Goal: Information Seeking & Learning: Learn about a topic

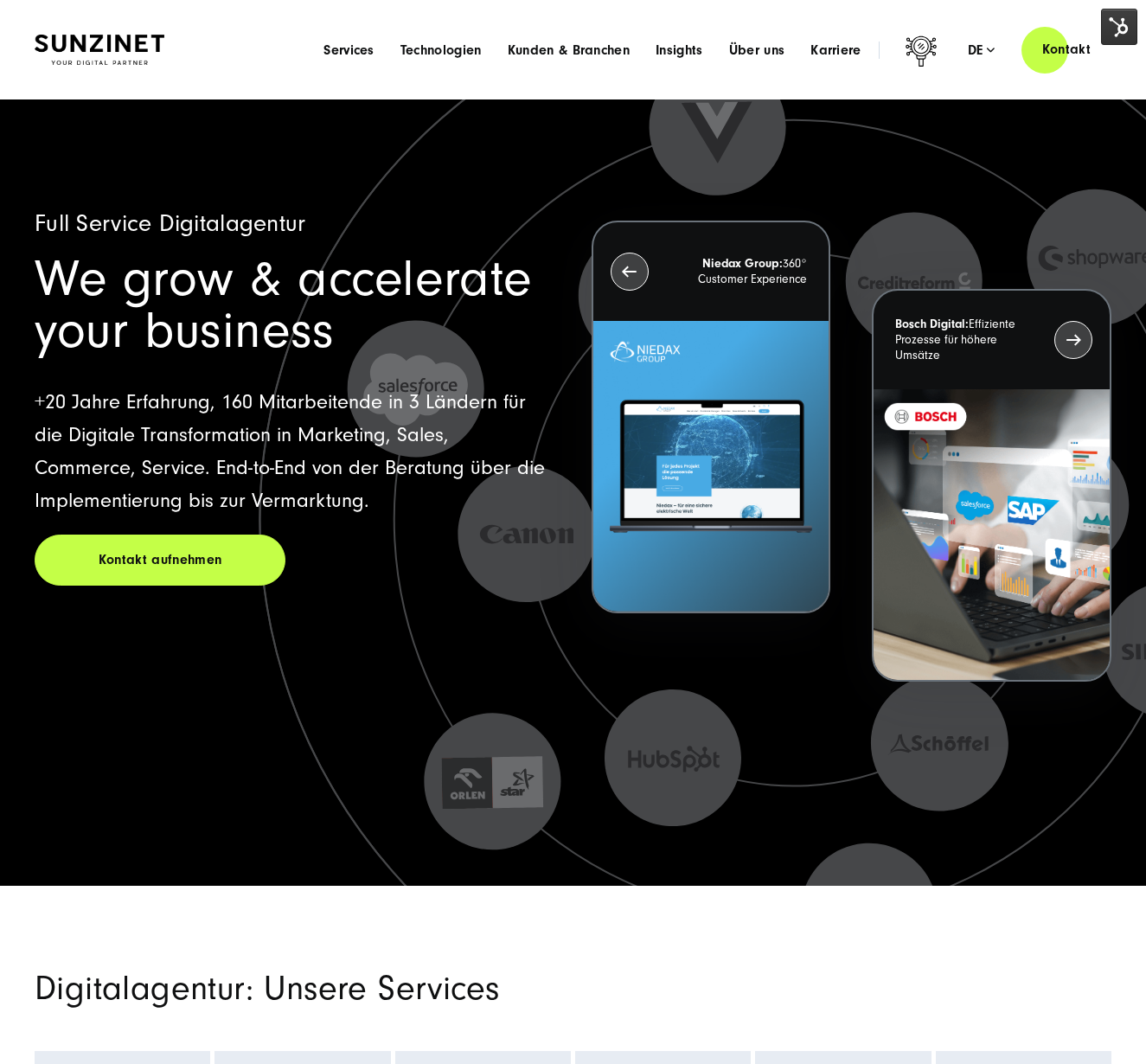
click at [761, 57] on span "Über uns" at bounding box center [757, 51] width 56 height 17
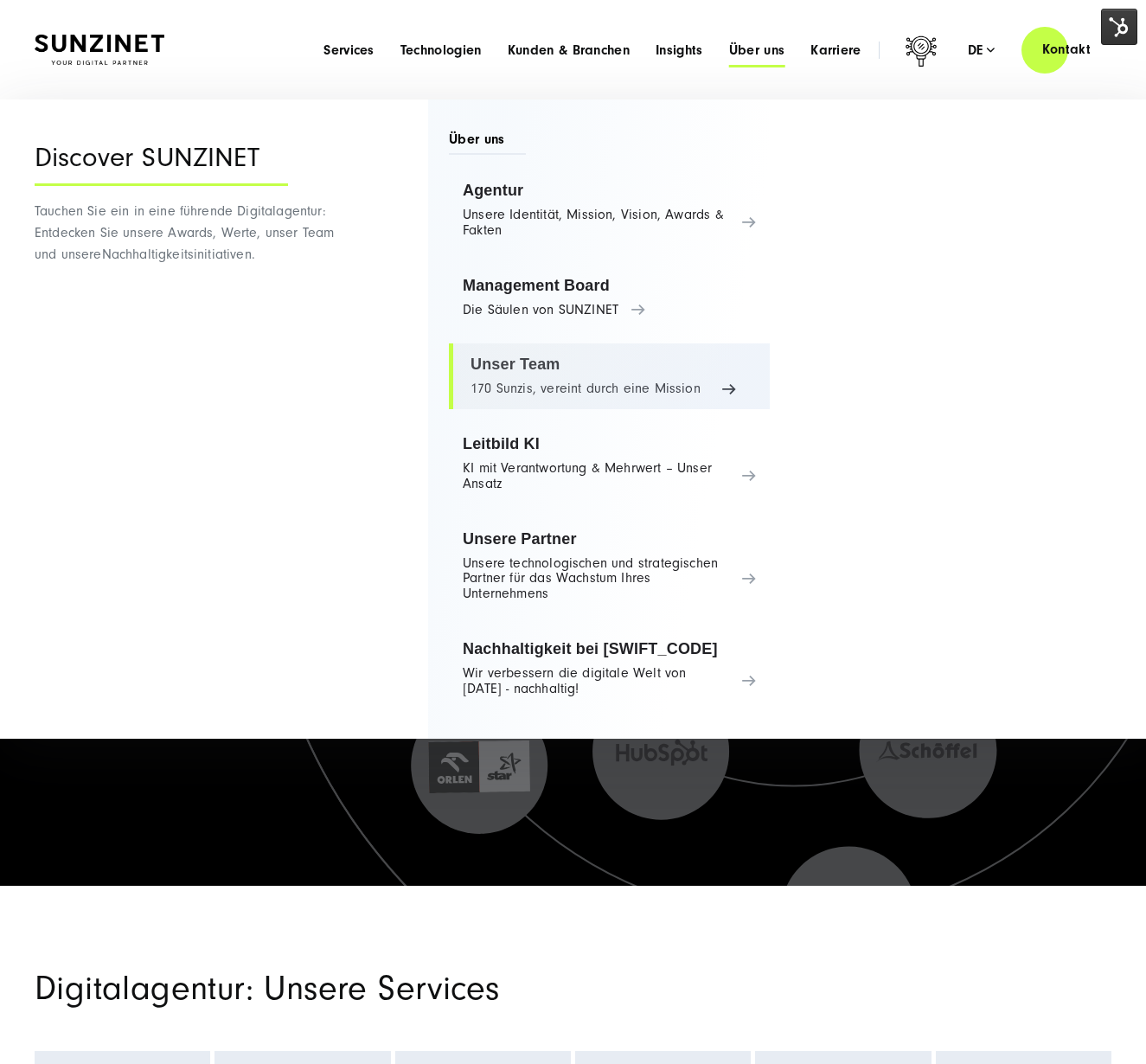
click at [538, 391] on link "Unser Team 170 Sunzis, vereint durch eine Mission" at bounding box center [609, 376] width 321 height 66
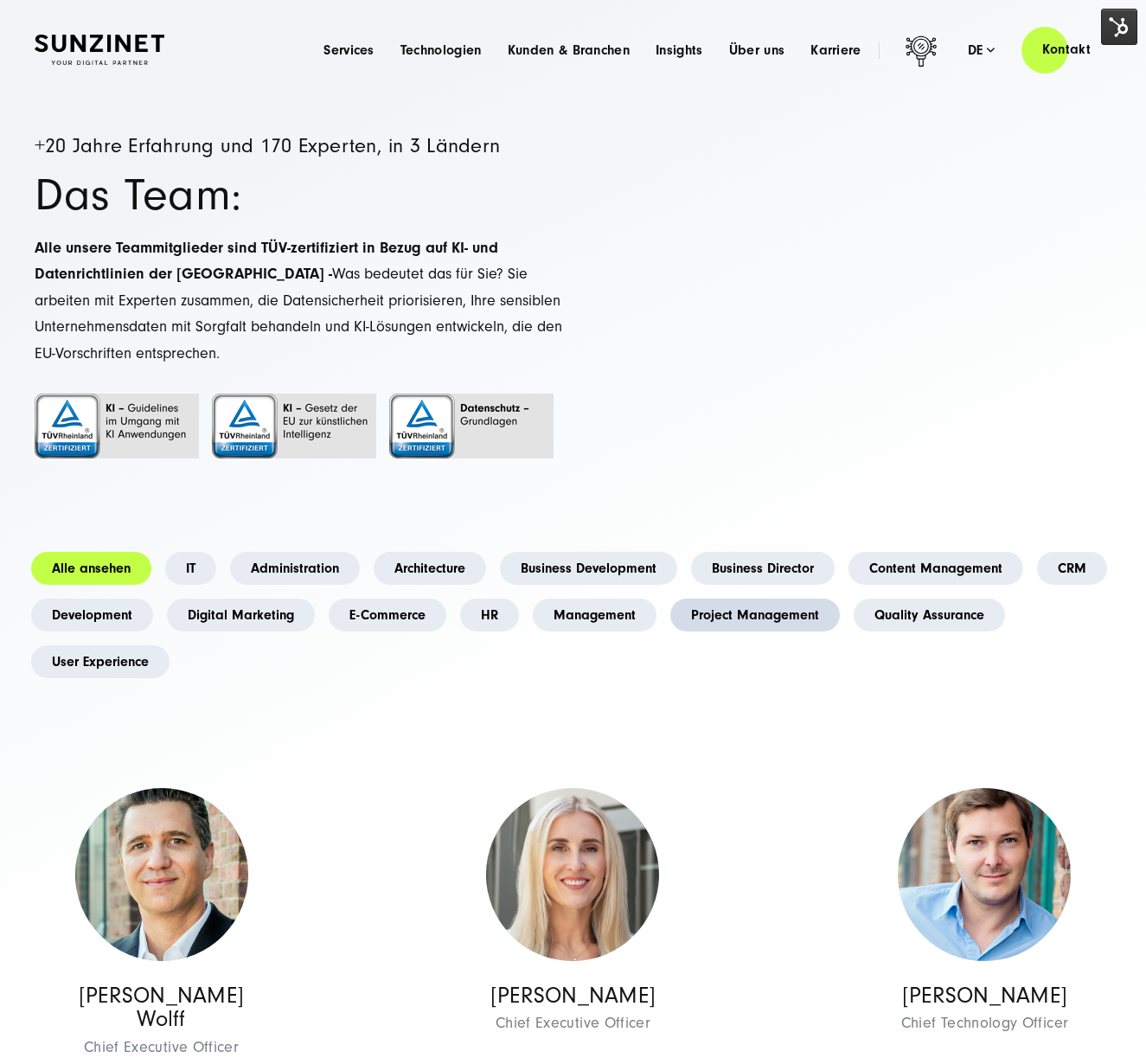
click at [737, 628] on link "Project Management" at bounding box center [755, 615] width 169 height 33
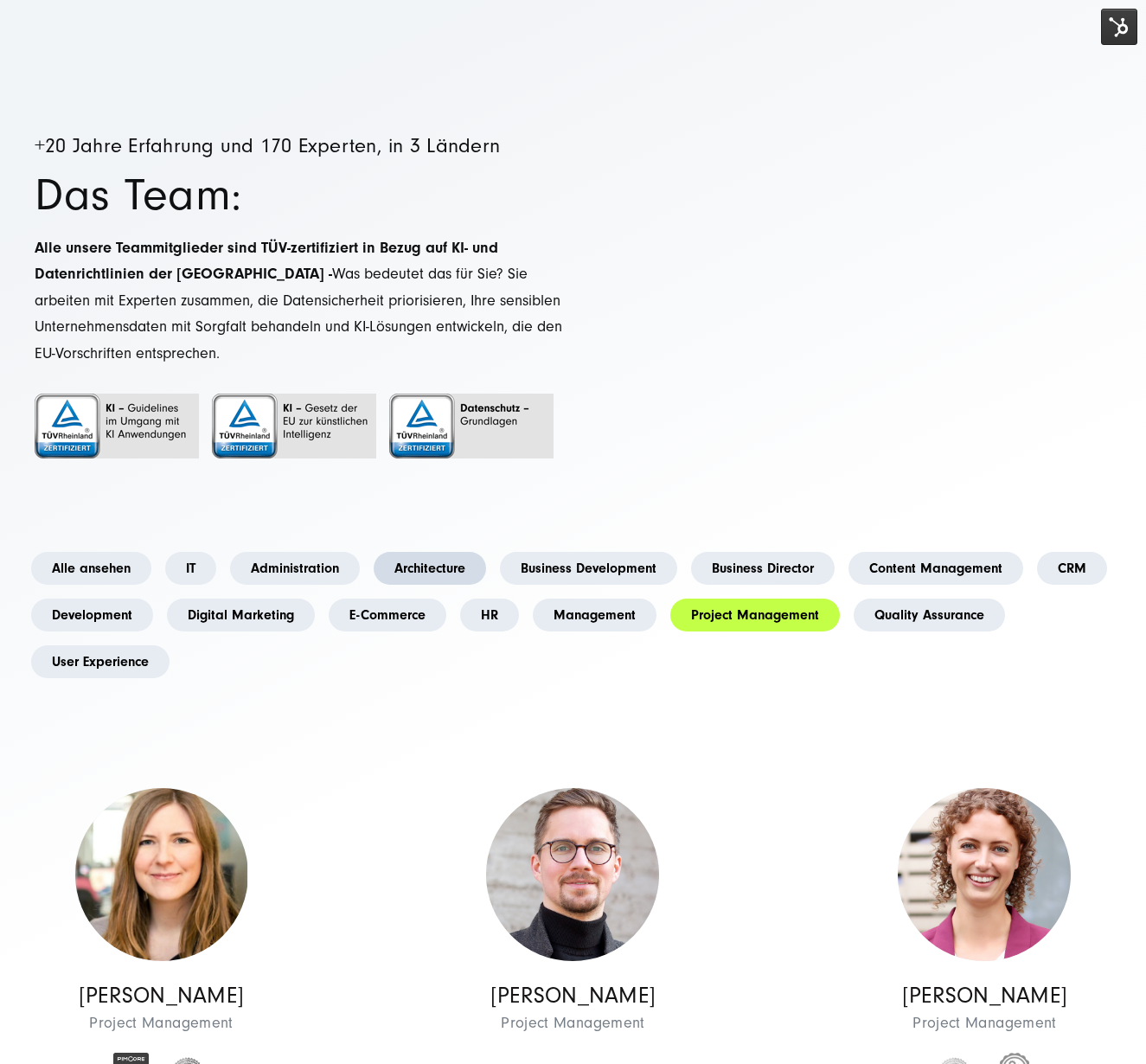
scroll to position [11, 0]
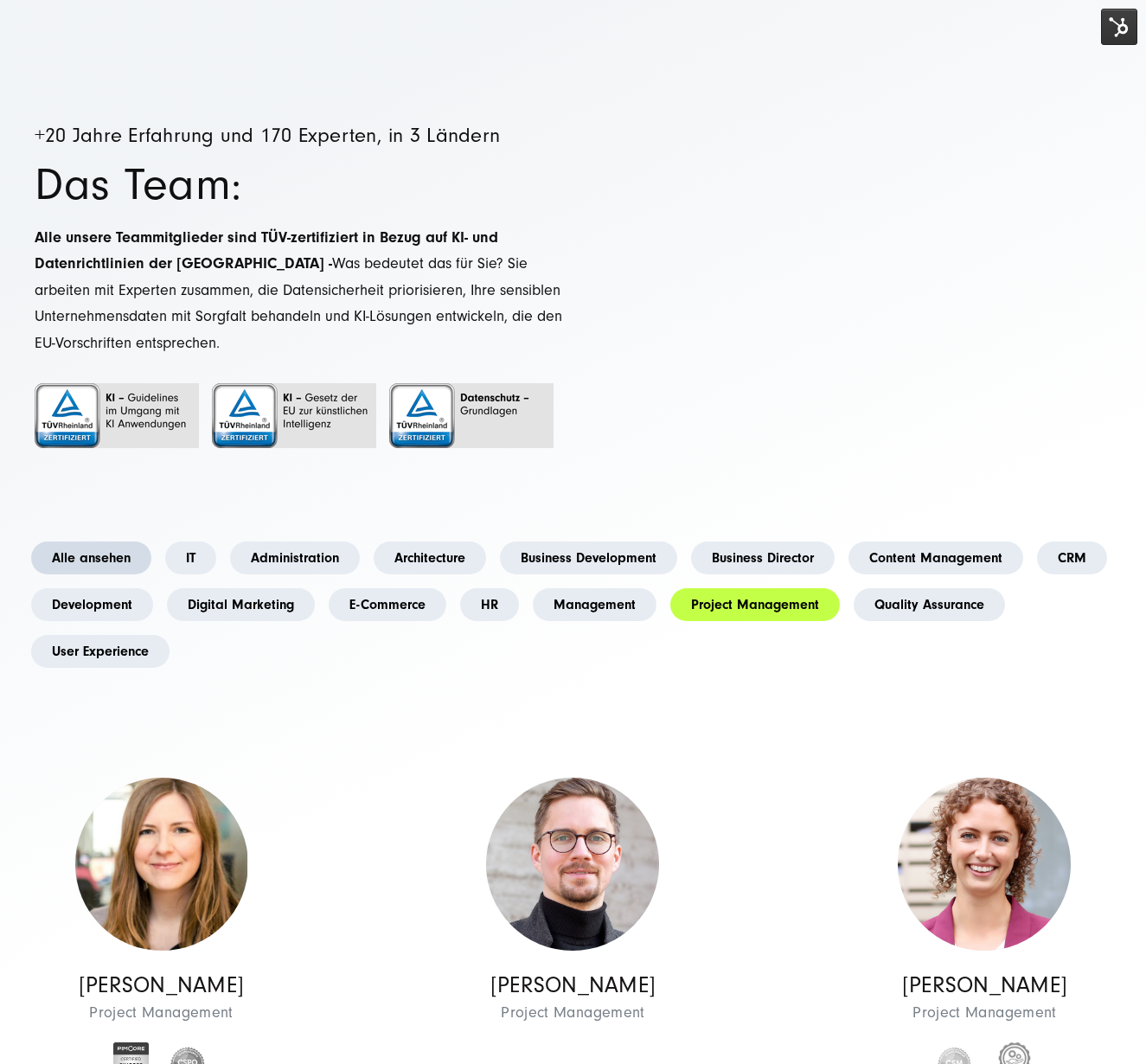
click at [113, 573] on link "Alle ansehen" at bounding box center [91, 558] width 121 height 33
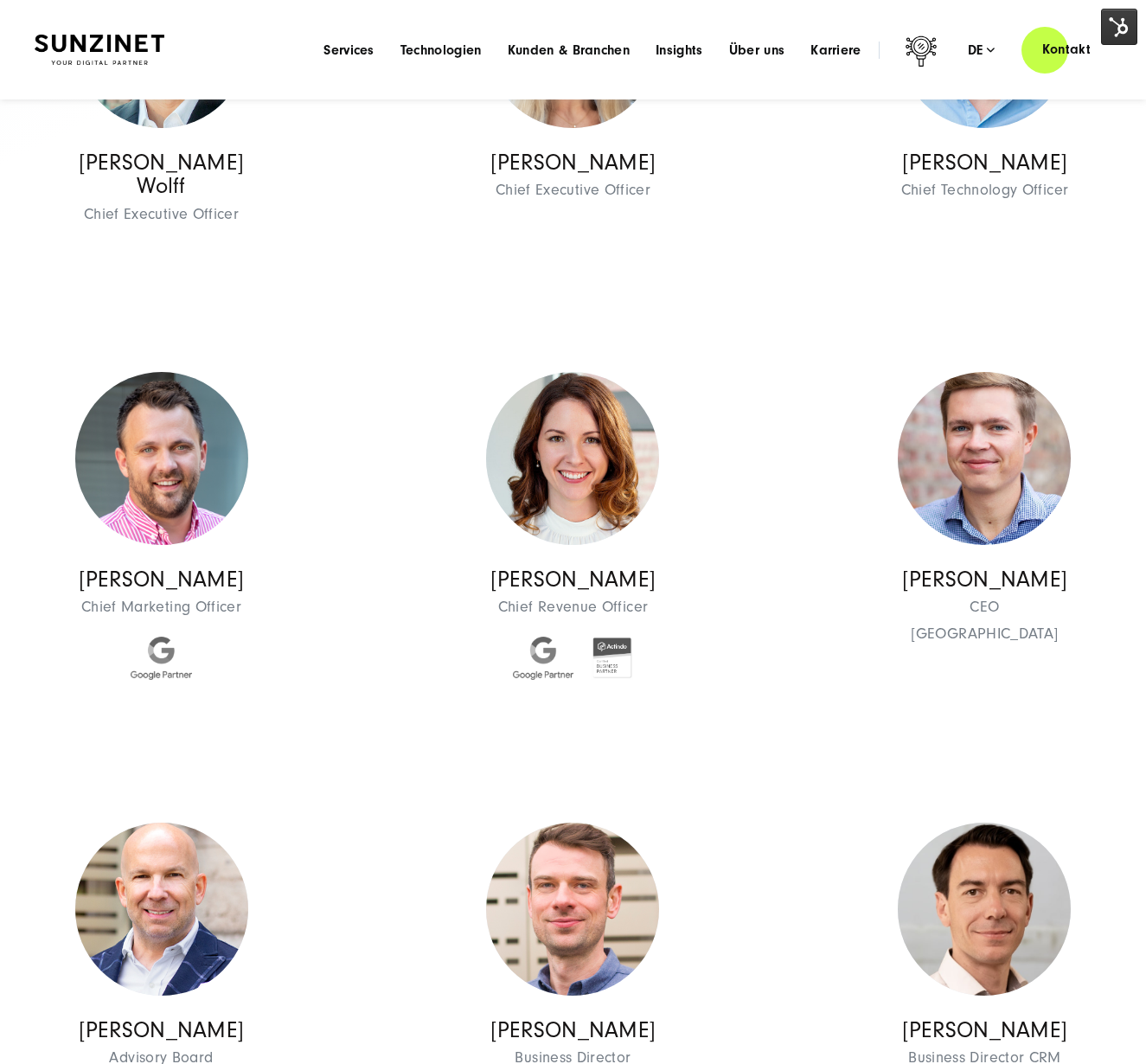
scroll to position [0, 0]
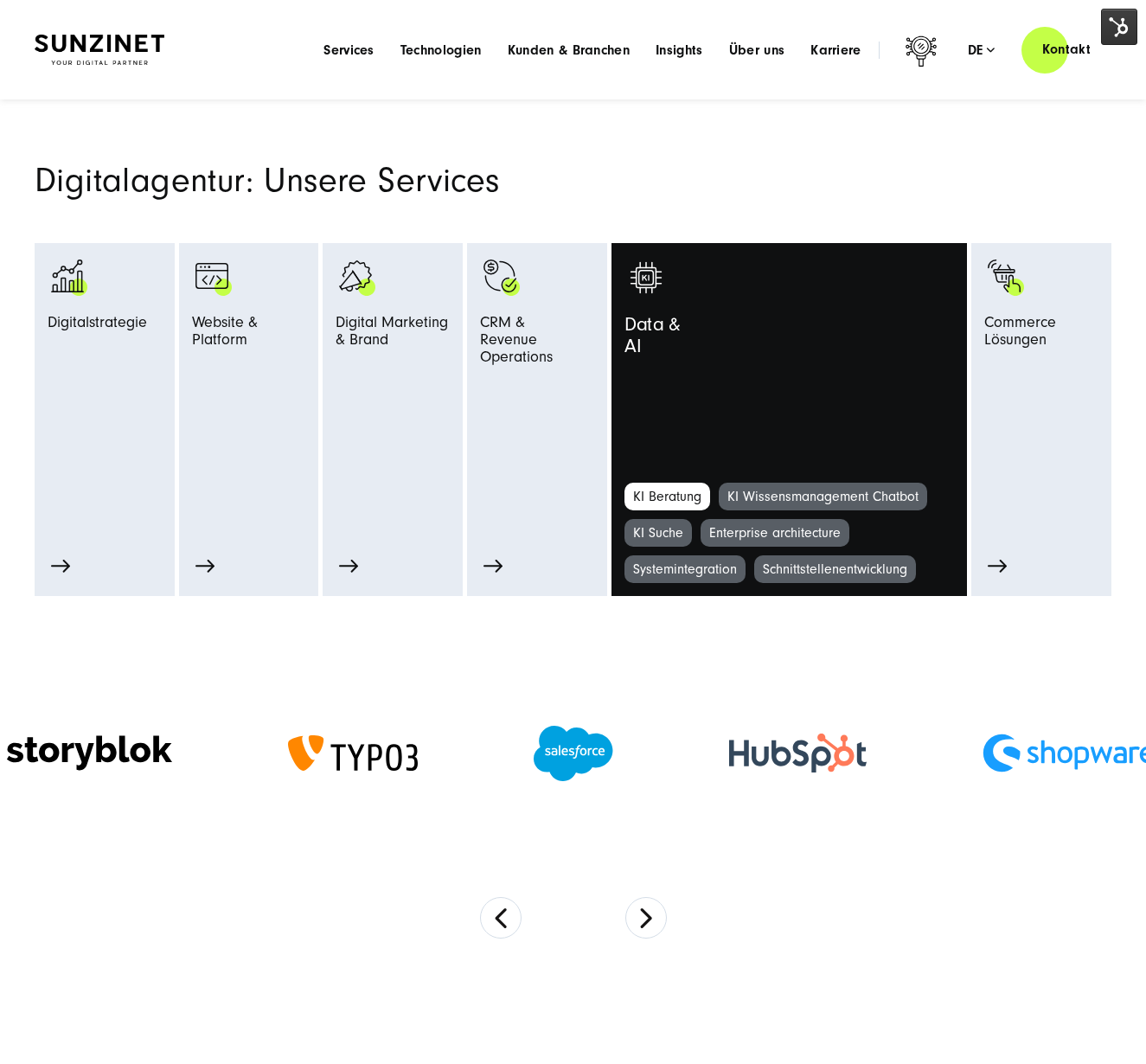
scroll to position [798, 0]
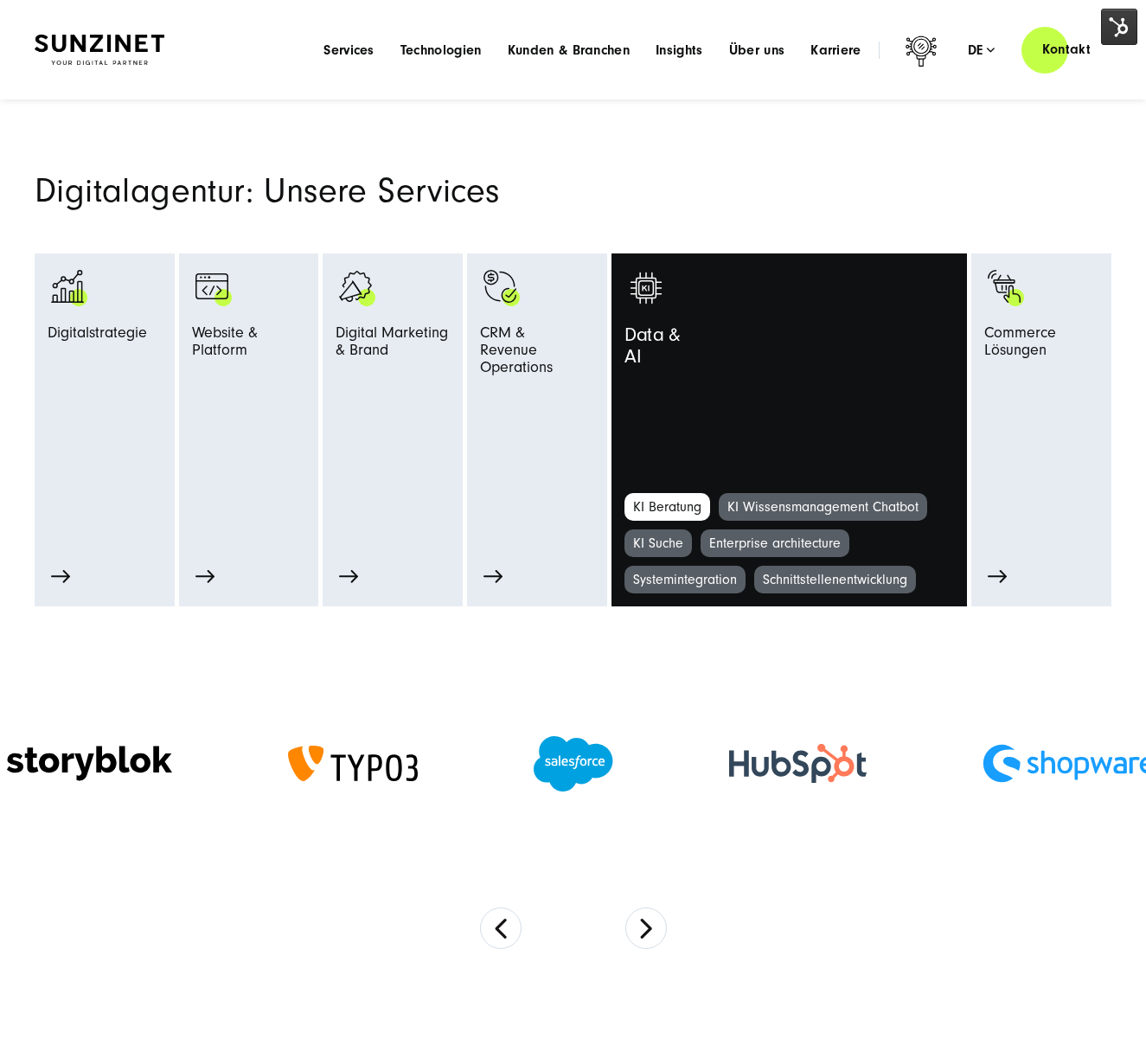
click at [676, 503] on link "KI Beratung" at bounding box center [668, 506] width 86 height 27
